Goal: Find contact information: Find contact information

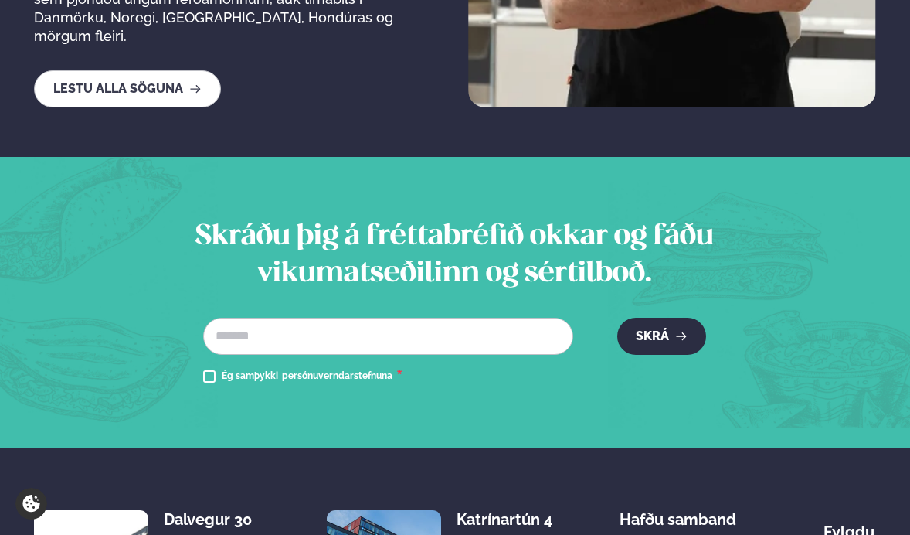
scroll to position [3148, 0]
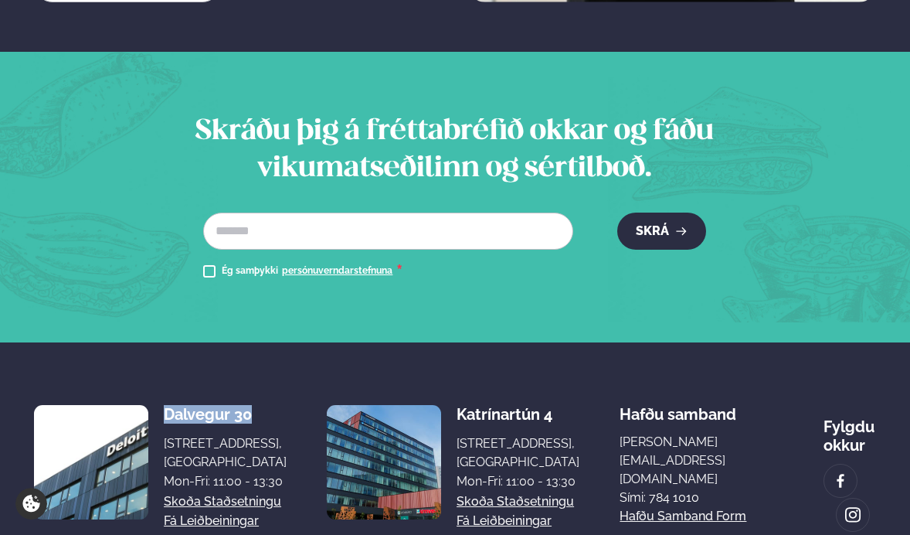
drag, startPoint x: 167, startPoint y: 278, endPoint x: 253, endPoint y: 281, distance: 85.8
click at [253, 405] on div "Dalvegur 30" at bounding box center [225, 414] width 123 height 19
click at [179, 434] on div "[STREET_ADDRESS], [GEOGRAPHIC_DATA]" at bounding box center [225, 452] width 123 height 37
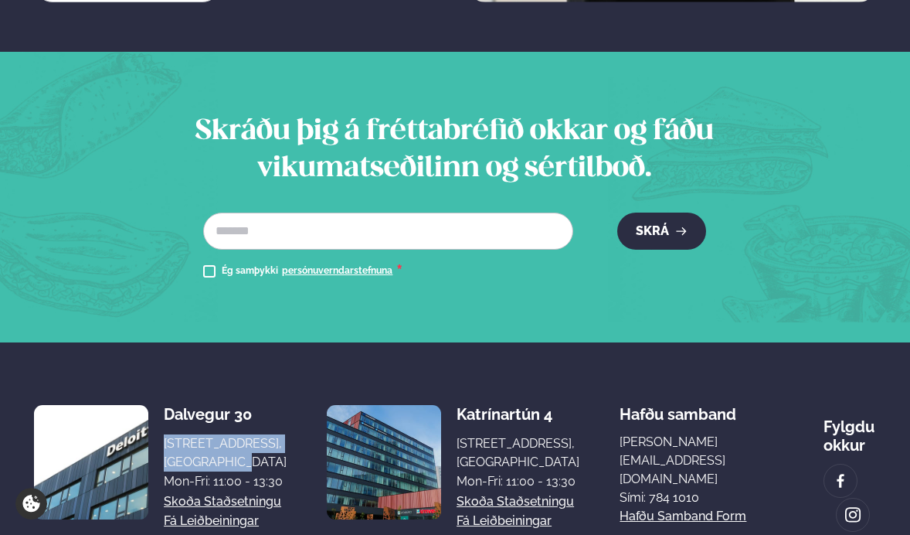
drag, startPoint x: 165, startPoint y: 307, endPoint x: 257, endPoint y: 324, distance: 93.6
click at [257, 434] on div "[STREET_ADDRESS], [GEOGRAPHIC_DATA]" at bounding box center [225, 452] width 123 height 37
copy div "[STREET_ADDRESS], [GEOGRAPHIC_DATA]"
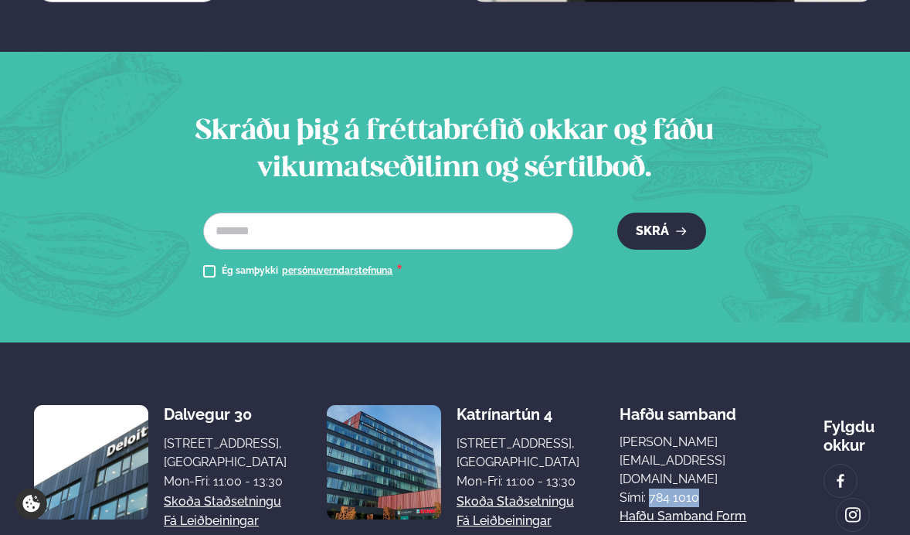
drag, startPoint x: 664, startPoint y: 324, endPoint x: 617, endPoint y: 324, distance: 47.1
click at [620, 488] on p "Sími: 784 1010" at bounding box center [701, 497] width 163 height 19
copy p "784 1010"
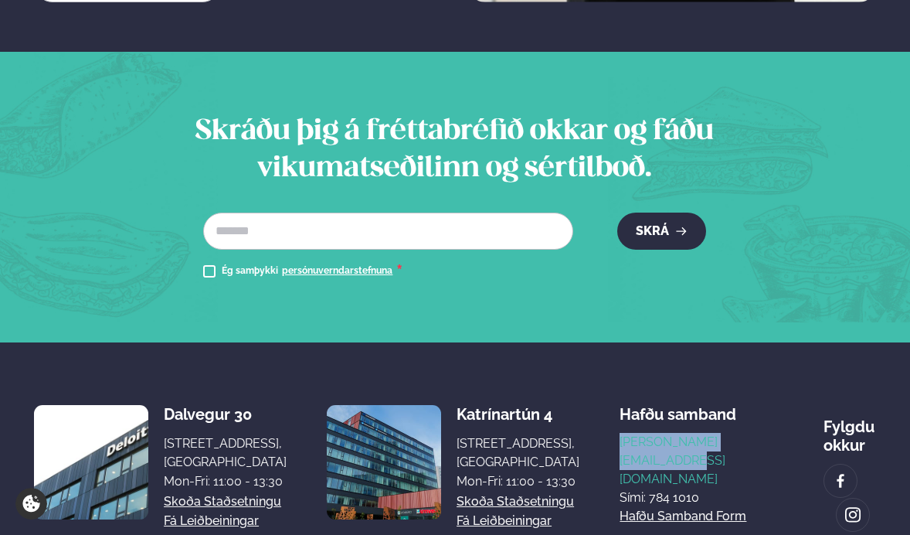
drag, startPoint x: 743, startPoint y: 307, endPoint x: 588, endPoint y: 308, distance: 155.3
click at [588, 392] on div "Dalvegur 30 Dalvegur 30, [GEOGRAPHIC_DATA], [GEOGRAPHIC_DATA] Mon-Fri: 11:00 - …" at bounding box center [454, 461] width 841 height 139
copy link "[PERSON_NAME][EMAIL_ADDRESS][DOMAIN_NAME]"
